Goal: Task Accomplishment & Management: Manage account settings

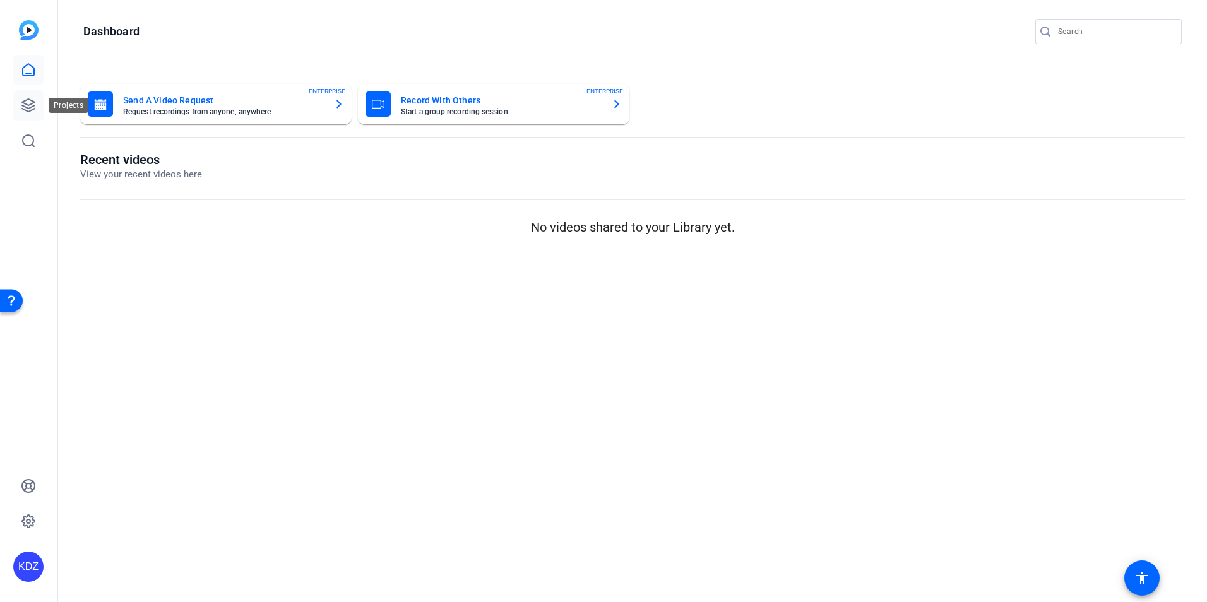
drag, startPoint x: 32, startPoint y: 100, endPoint x: 29, endPoint y: 109, distance: 8.8
click at [32, 100] on icon at bounding box center [28, 105] width 13 height 13
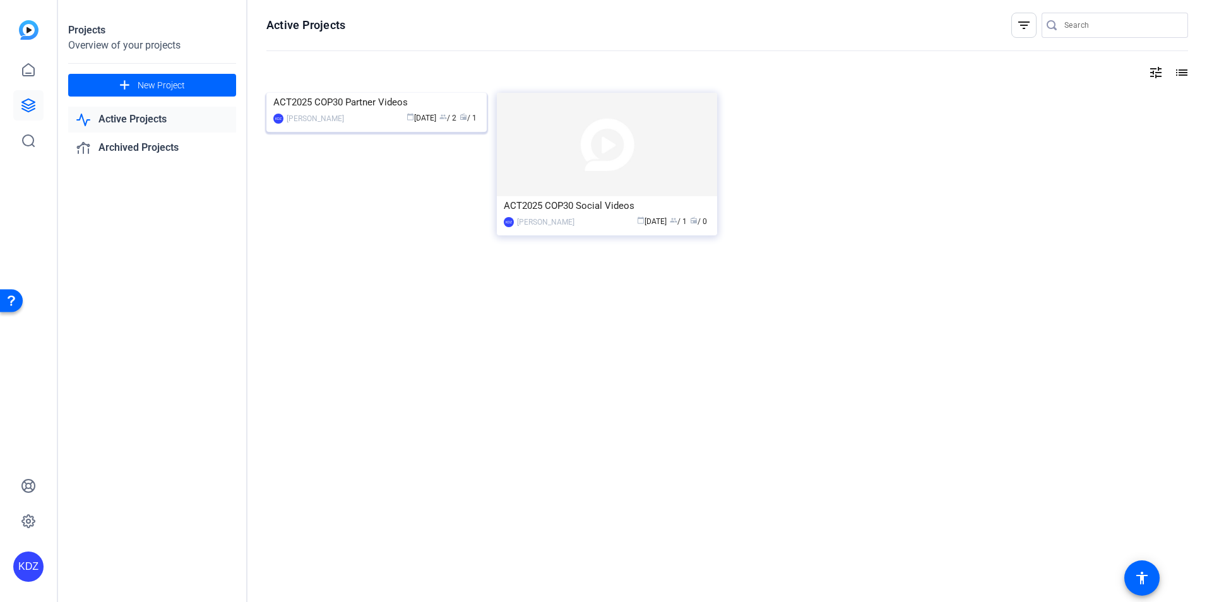
click at [350, 93] on img at bounding box center [376, 93] width 220 height 0
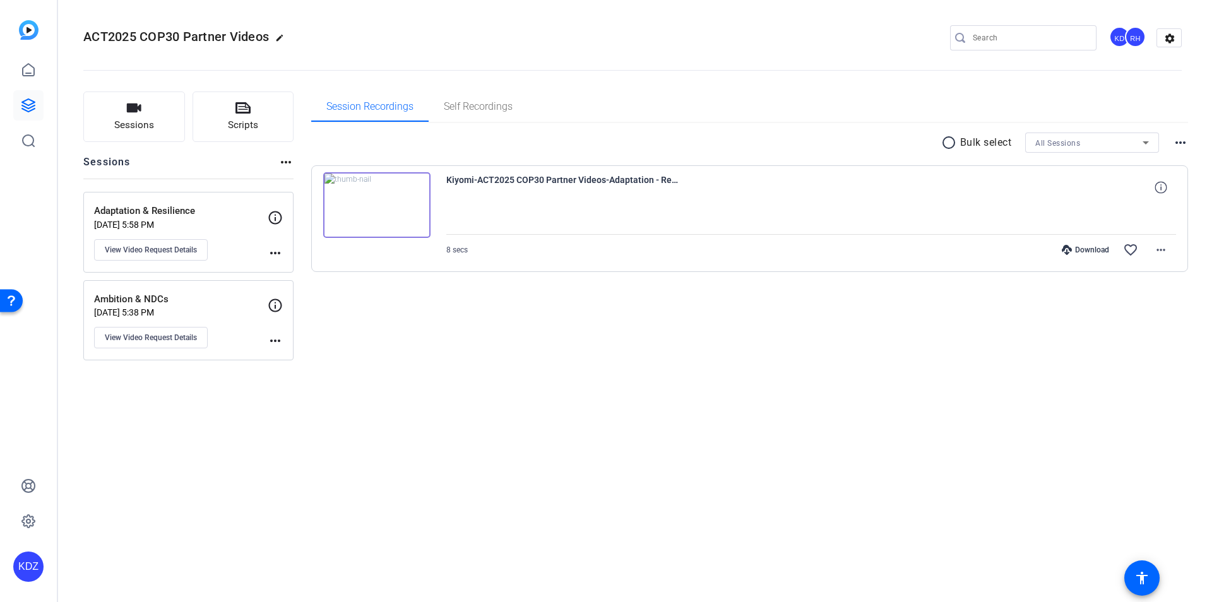
click at [203, 200] on div "Adaptation & Resilience [DATE] 5:58 PM View Video Request Details more_horiz" at bounding box center [188, 232] width 210 height 81
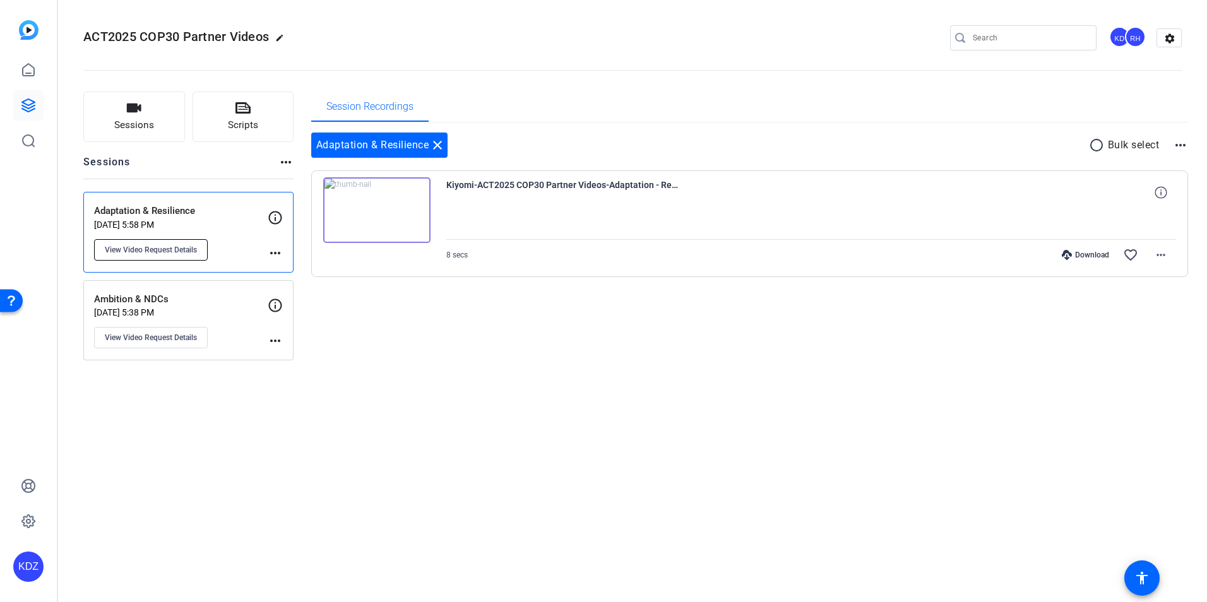
click at [169, 253] on span "View Video Request Details" at bounding box center [151, 250] width 92 height 10
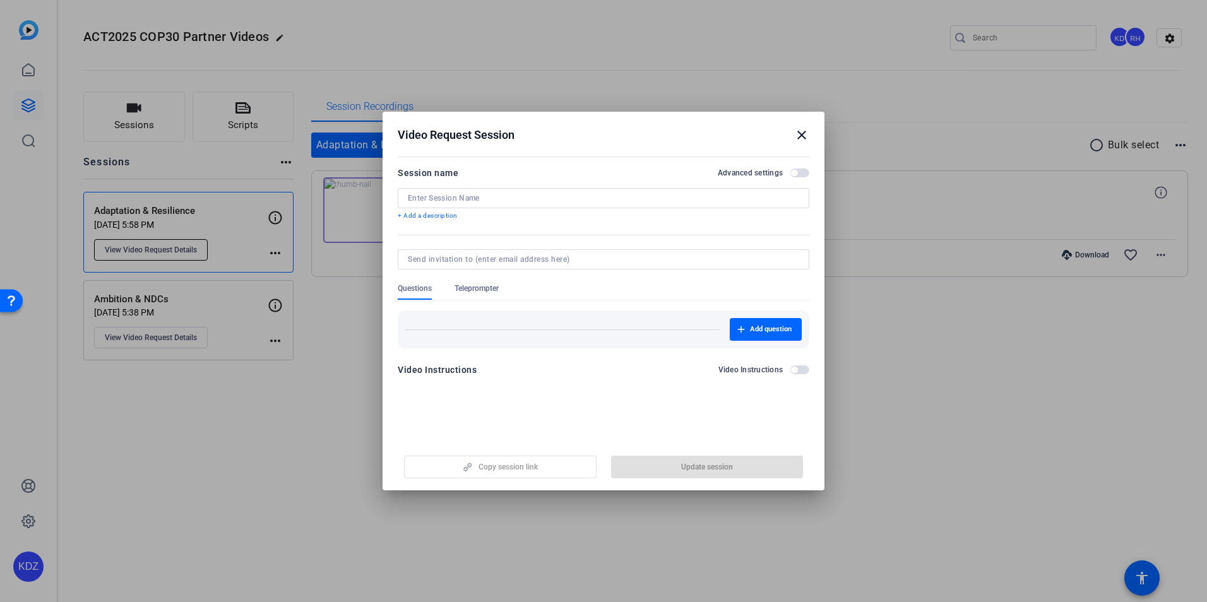
type input "Adaptation & Resilience"
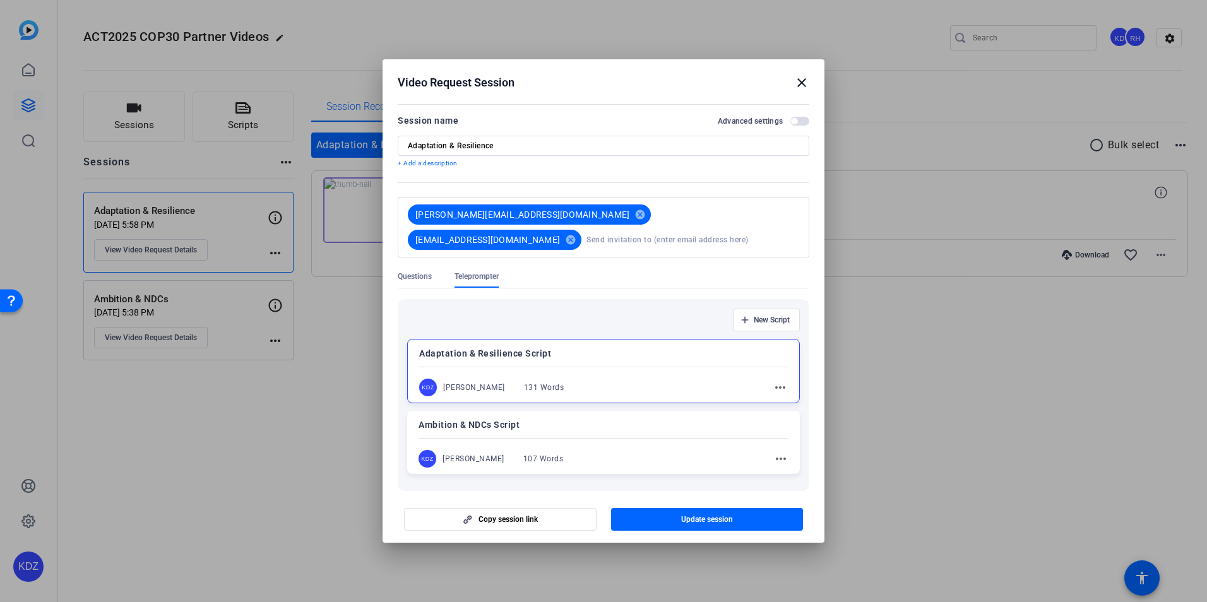
click at [800, 81] on mat-icon "close" at bounding box center [801, 82] width 15 height 15
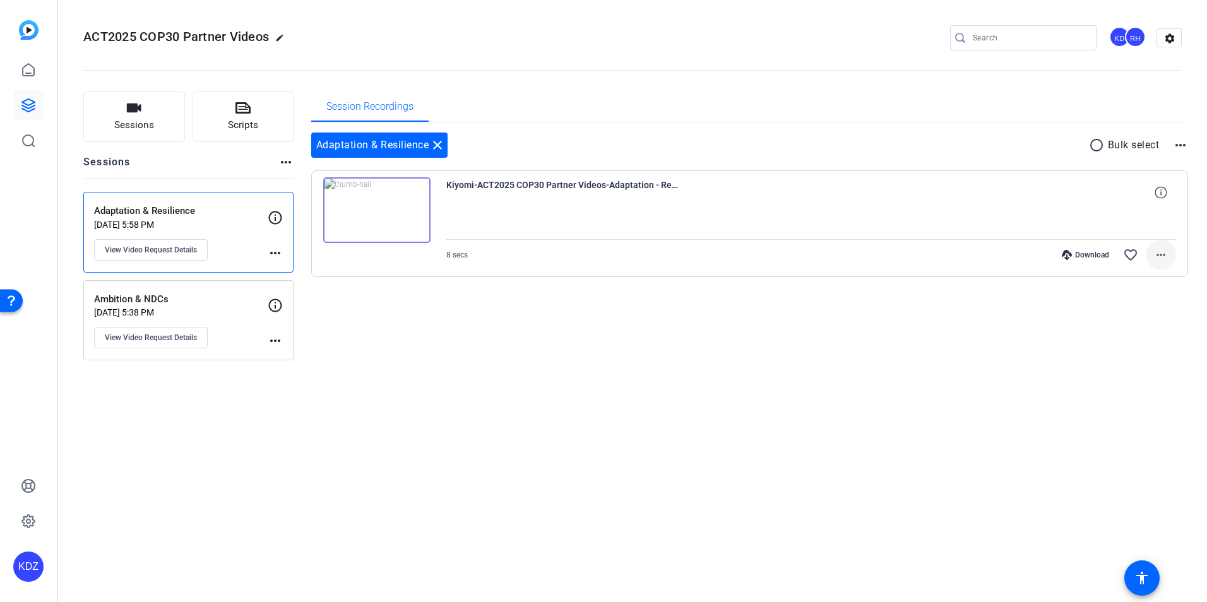
click at [1157, 255] on mat-icon "more_horiz" at bounding box center [1161, 255] width 15 height 15
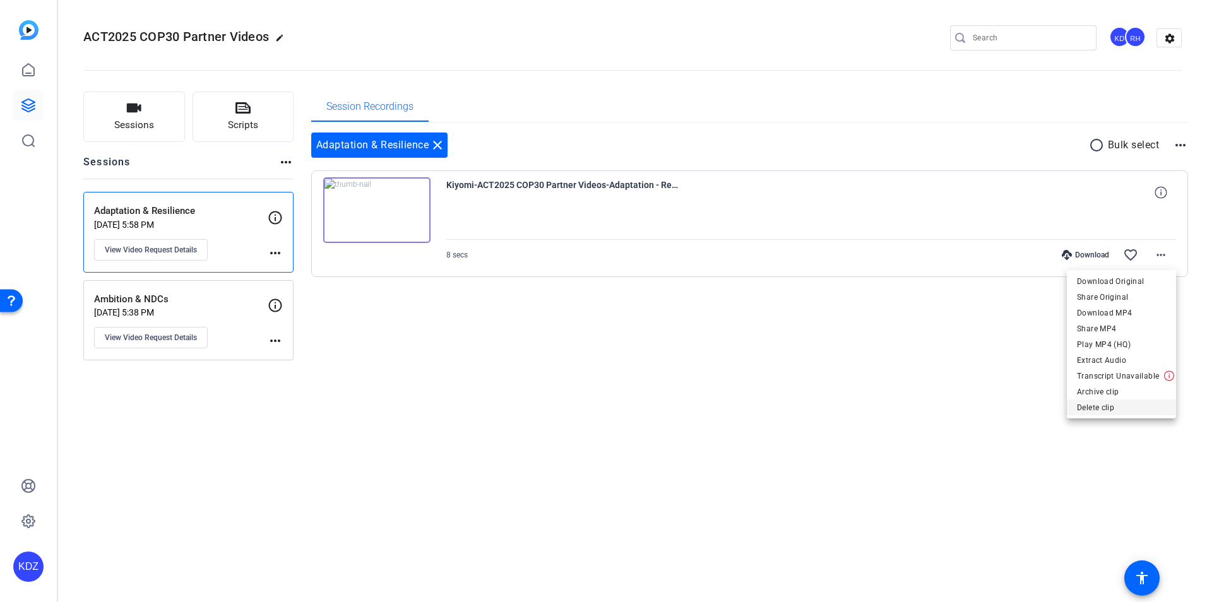
click at [1095, 401] on span "Delete clip" at bounding box center [1121, 407] width 89 height 15
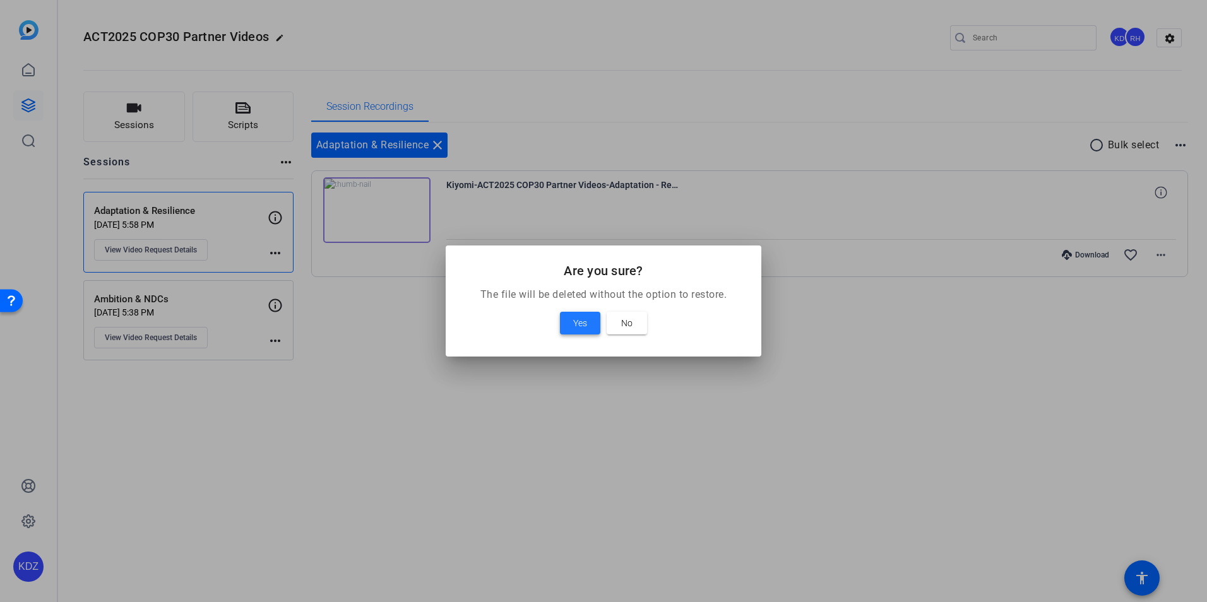
click at [592, 319] on span at bounding box center [580, 323] width 40 height 30
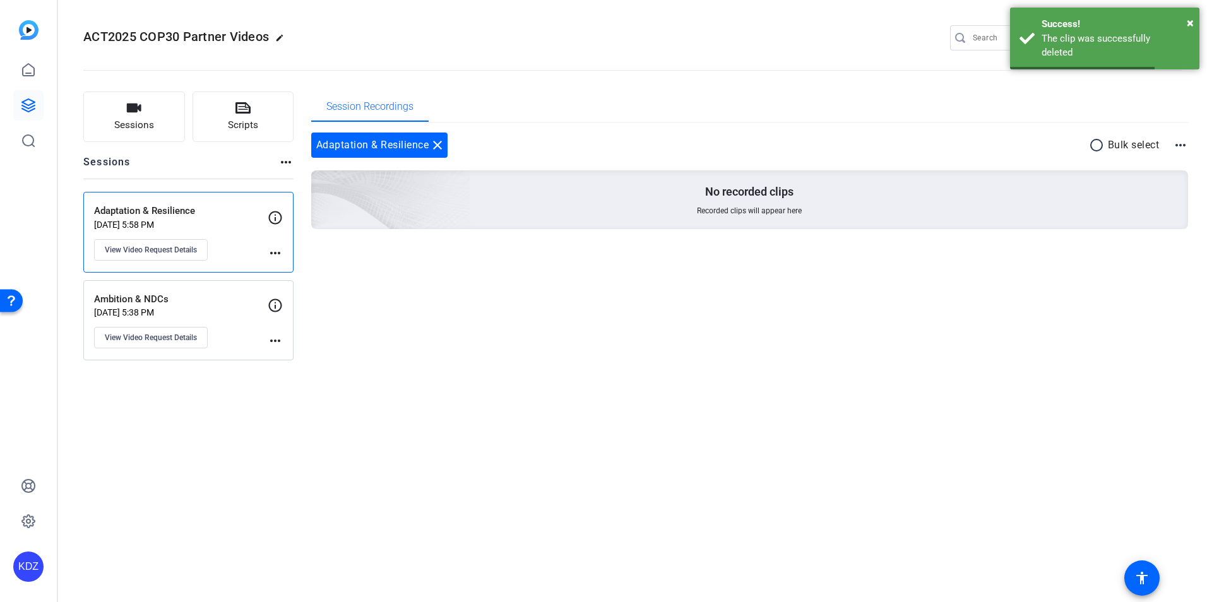
click at [186, 217] on p "Adaptation & Resilience" at bounding box center [181, 211] width 174 height 15
click at [164, 239] on button "View Video Request Details" at bounding box center [151, 249] width 114 height 21
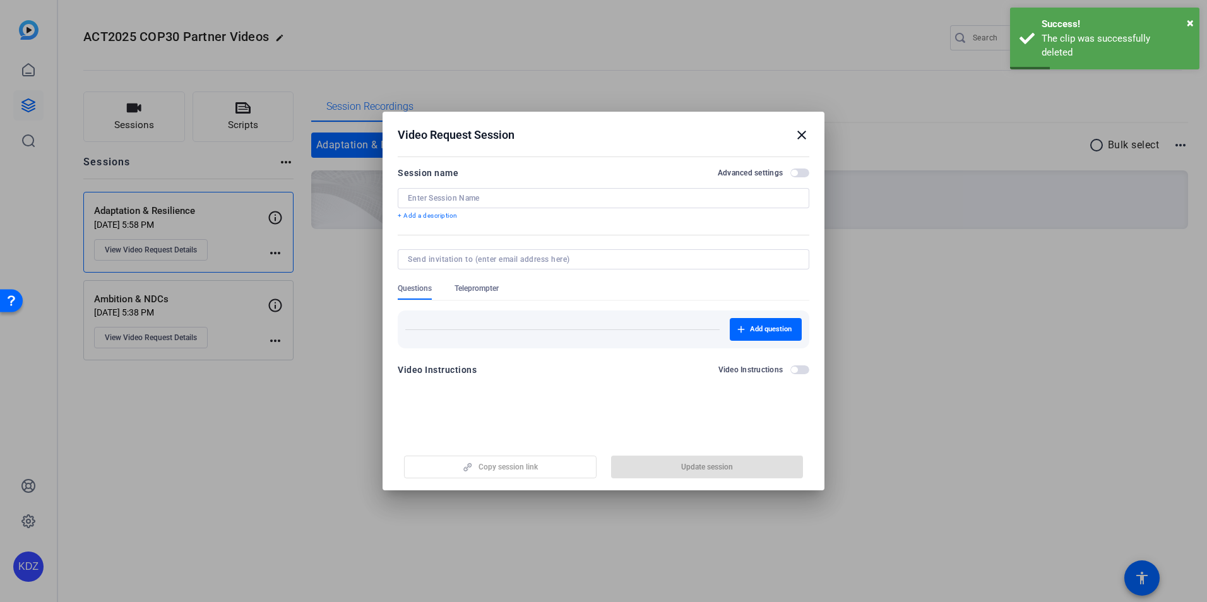
type input "Adaptation & Resilience"
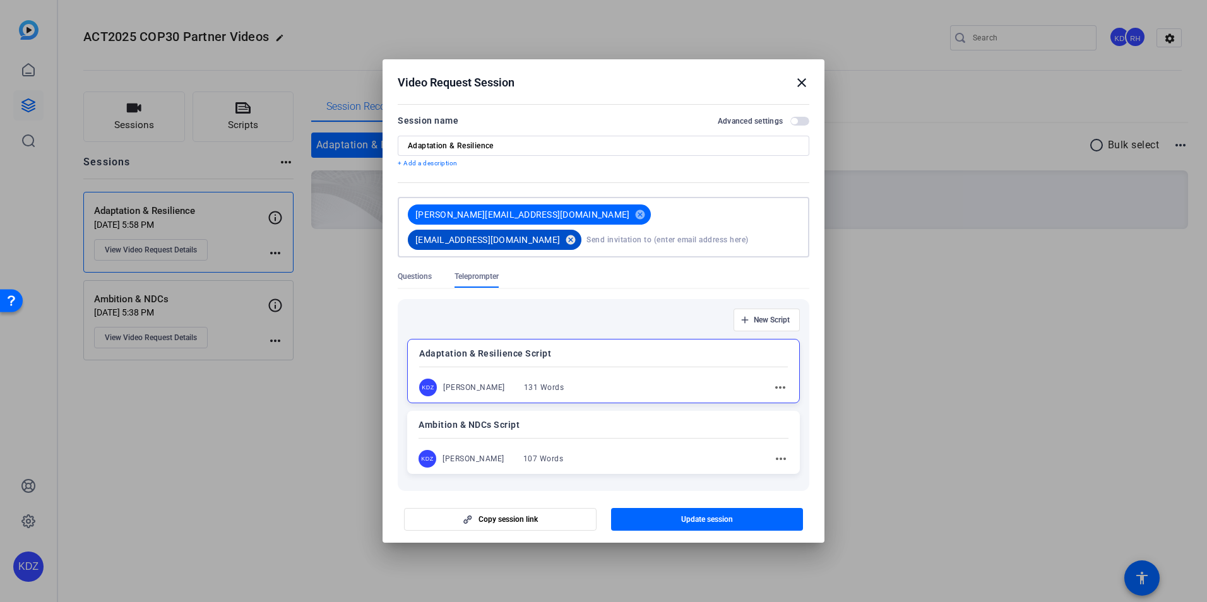
click at [582, 234] on mat-icon "cancel" at bounding box center [570, 239] width 21 height 11
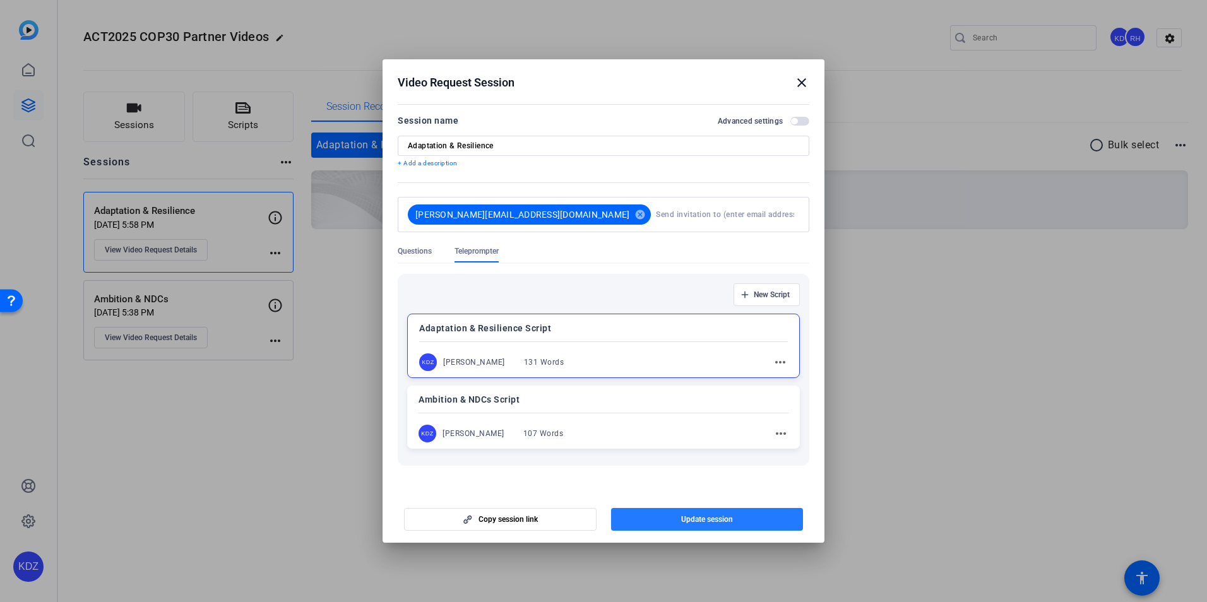
click at [708, 510] on span "button" at bounding box center [707, 519] width 193 height 30
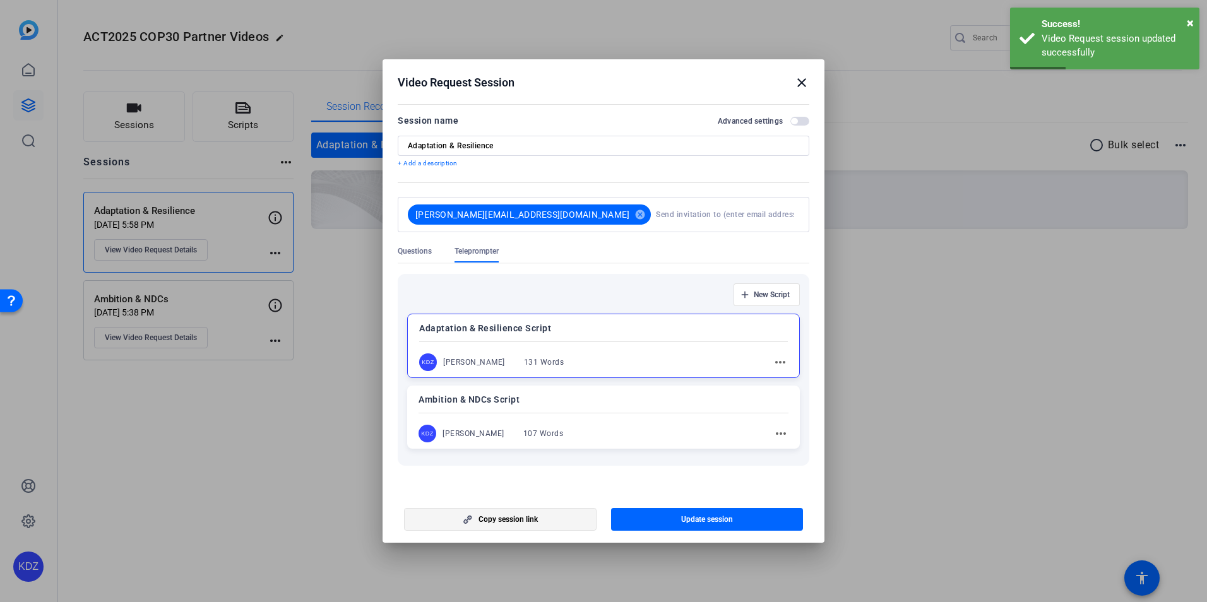
click at [540, 512] on span "button" at bounding box center [500, 519] width 191 height 30
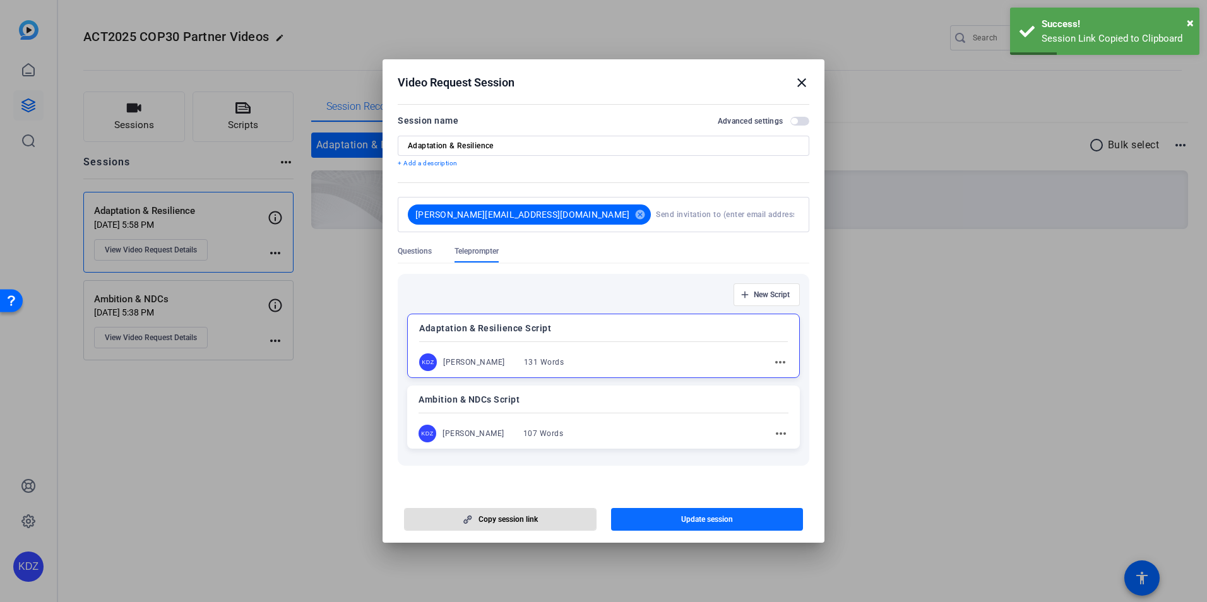
click at [694, 523] on span "Update session" at bounding box center [707, 520] width 52 height 10
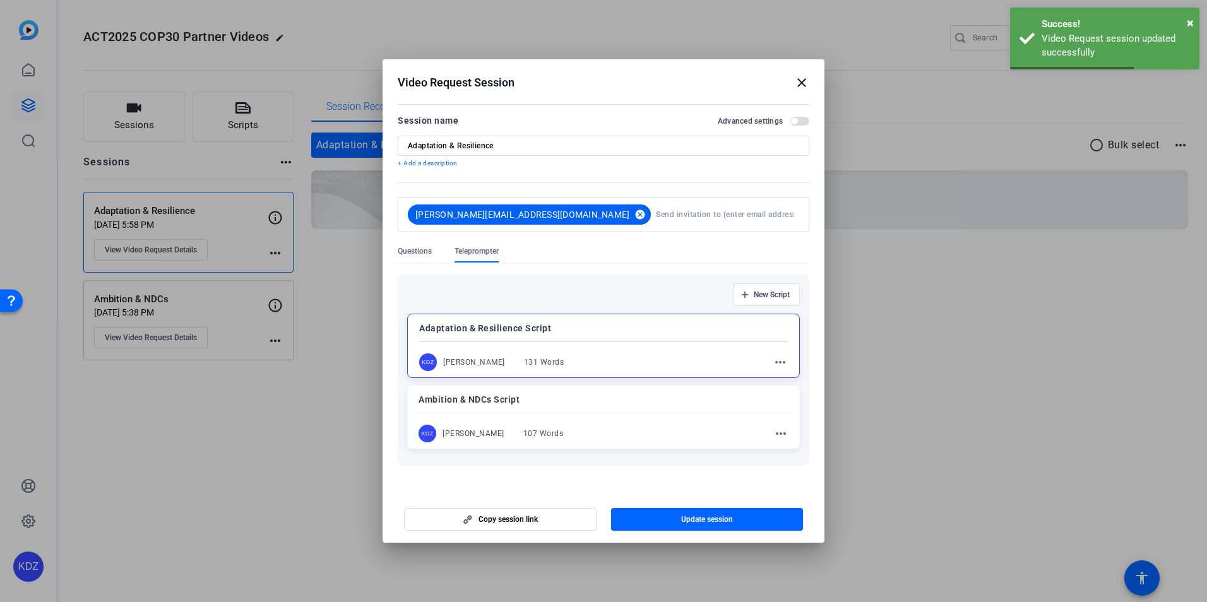
click at [629, 210] on mat-icon "cancel" at bounding box center [639, 214] width 21 height 11
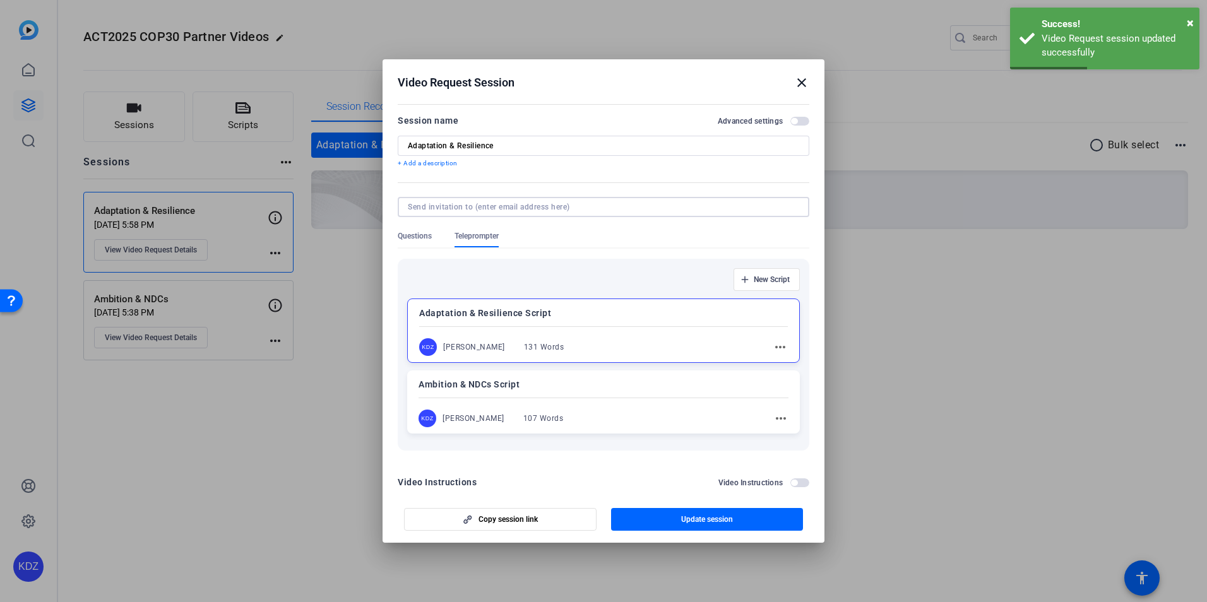
click at [551, 210] on input at bounding box center [601, 207] width 386 height 10
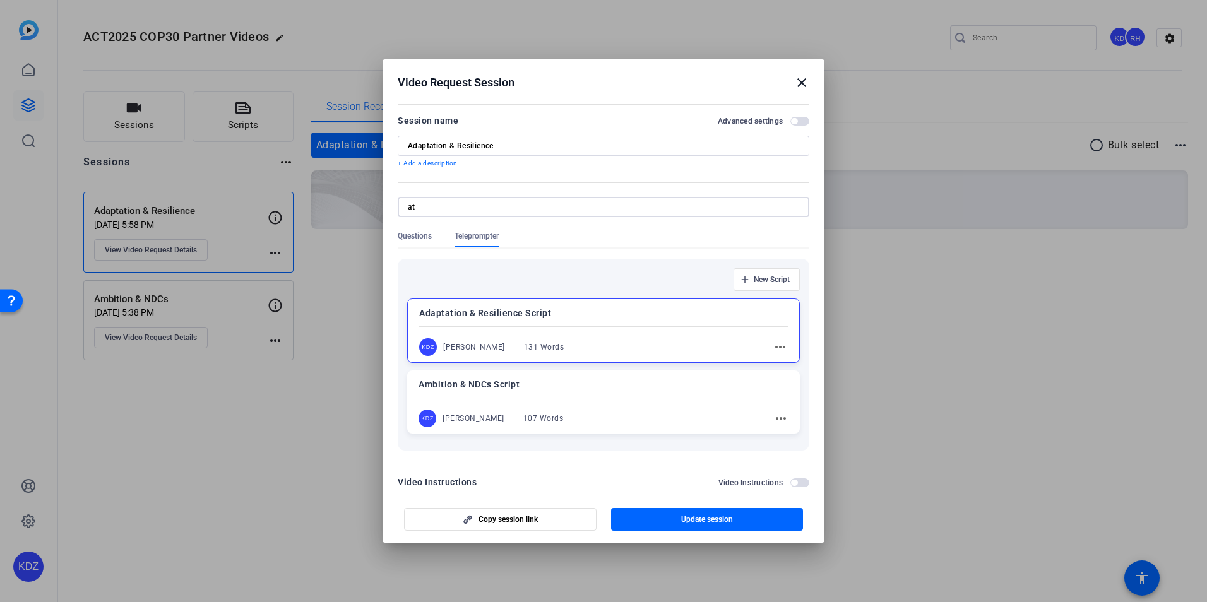
type input "at"
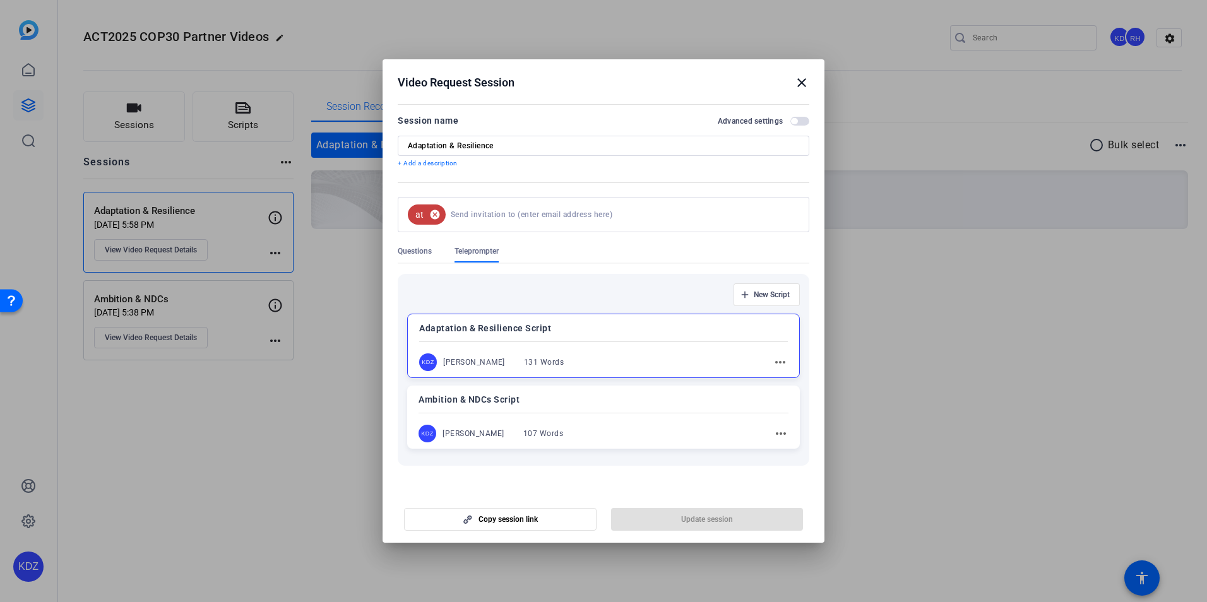
click at [438, 212] on mat-icon "cancel" at bounding box center [434, 214] width 21 height 11
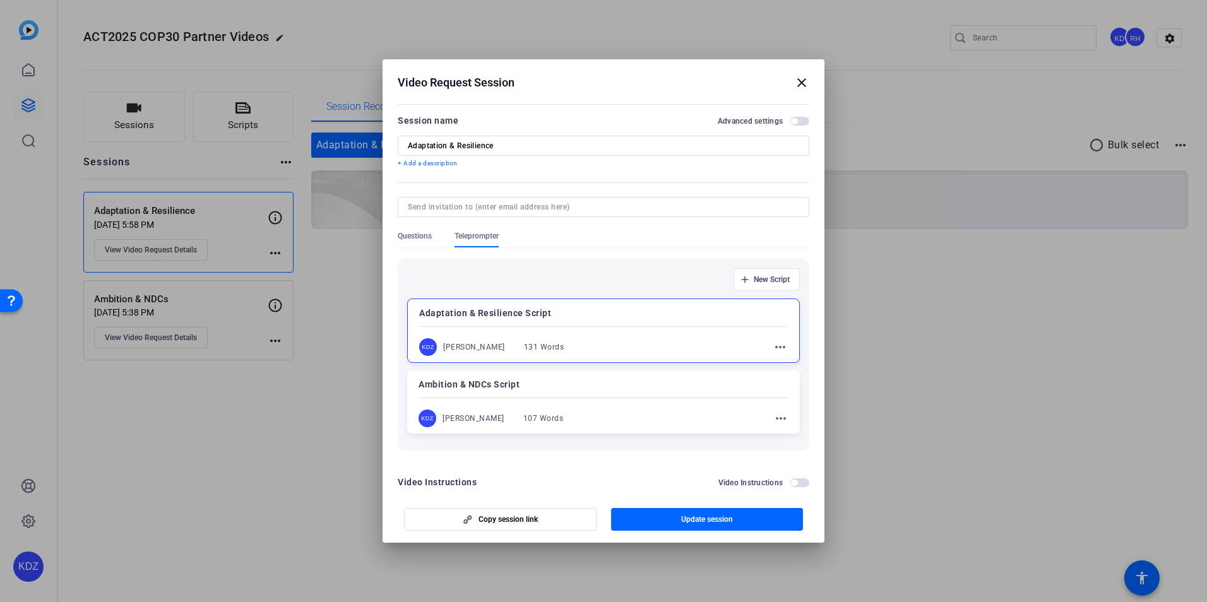
click at [439, 211] on input at bounding box center [601, 207] width 386 height 10
paste input "[PERSON_NAME][EMAIL_ADDRESS][DOMAIN_NAME]"
click at [559, 208] on input "[PERSON_NAME][EMAIL_ADDRESS][DOMAIN_NAME]" at bounding box center [601, 207] width 386 height 10
type input "[PERSON_NAME][EMAIL_ADDRESS][DOMAIN_NAME]"
click at [707, 521] on span "Update session" at bounding box center [707, 520] width 52 height 10
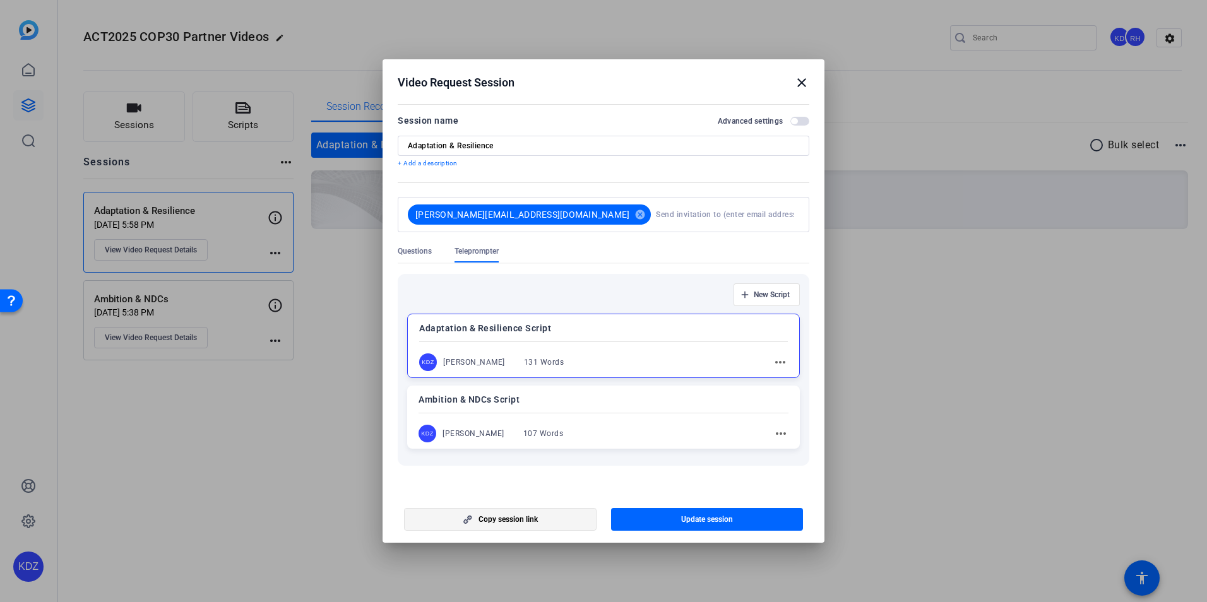
click at [477, 521] on span "button" at bounding box center [500, 519] width 191 height 30
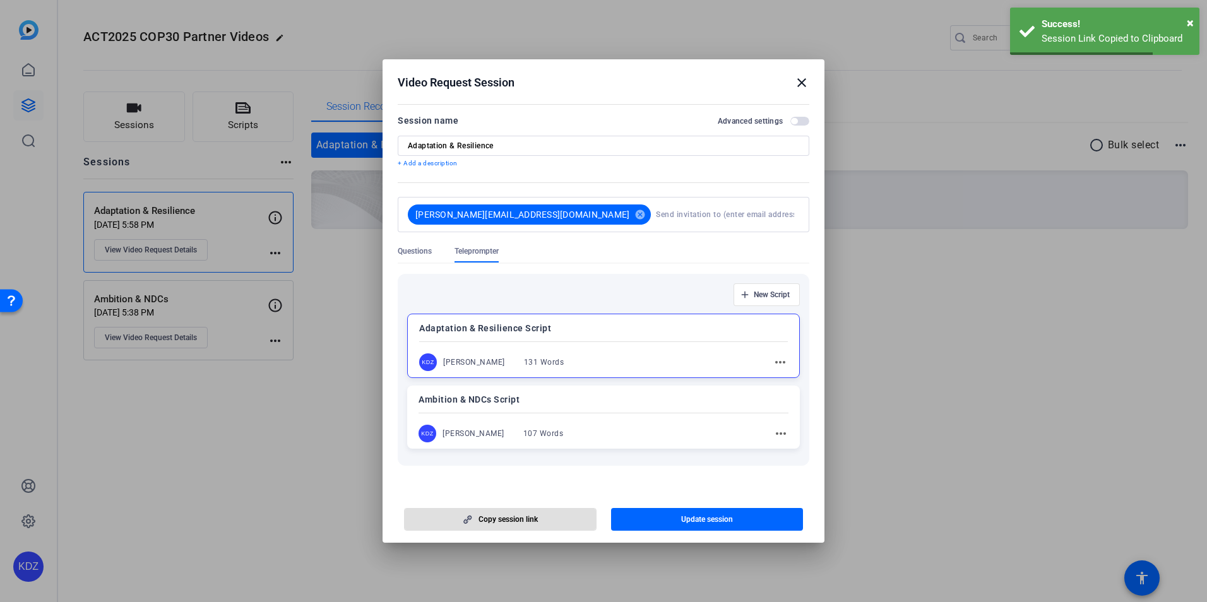
click at [802, 84] on mat-icon "close" at bounding box center [801, 82] width 15 height 15
